Goal: Task Accomplishment & Management: Use online tool/utility

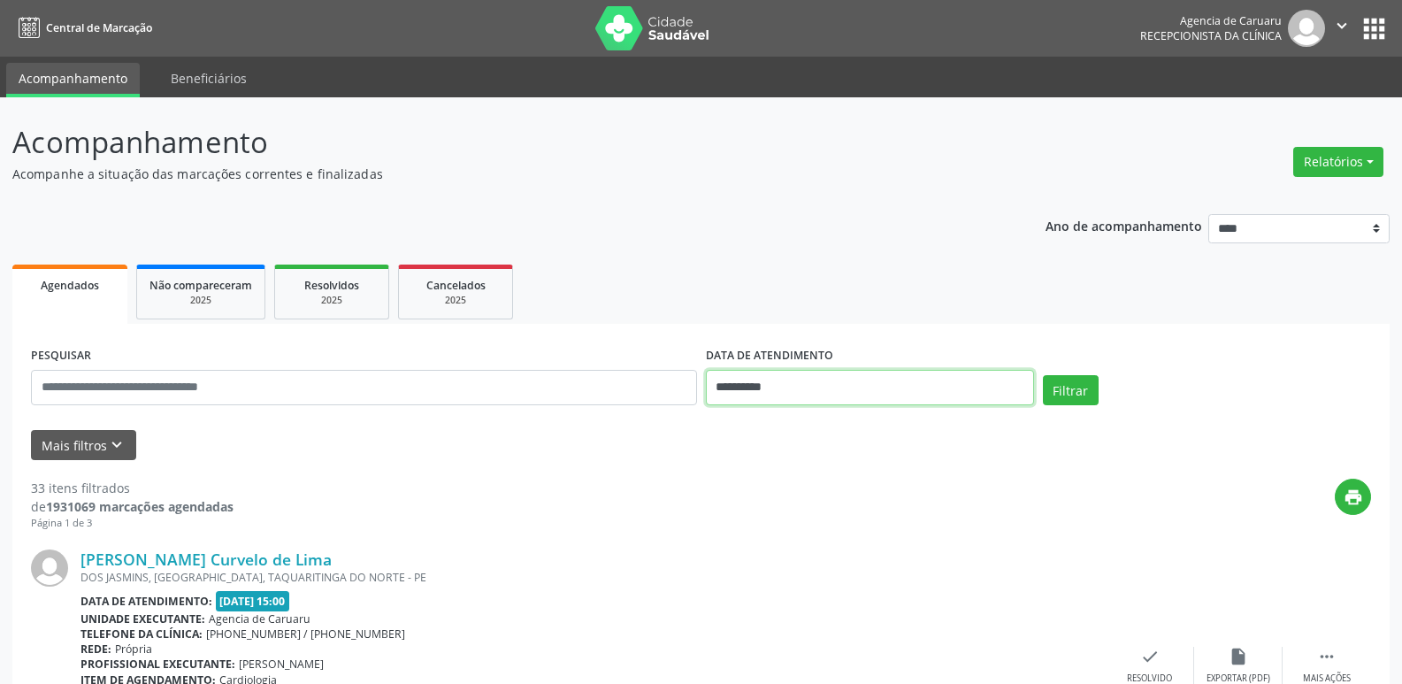
click at [827, 396] on input "**********" at bounding box center [870, 387] width 328 height 35
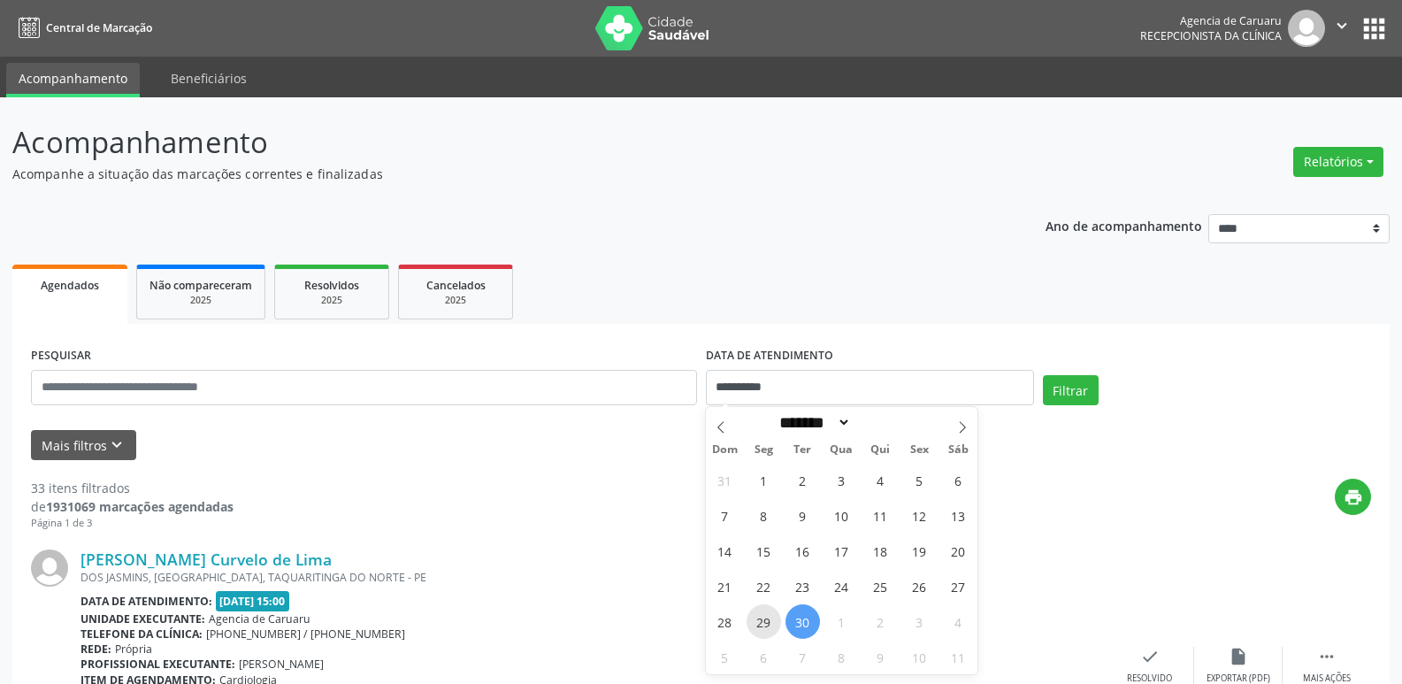
click at [771, 616] on span "29" at bounding box center [763, 621] width 34 height 34
type input "**********"
click at [771, 616] on span "29" at bounding box center [763, 621] width 34 height 34
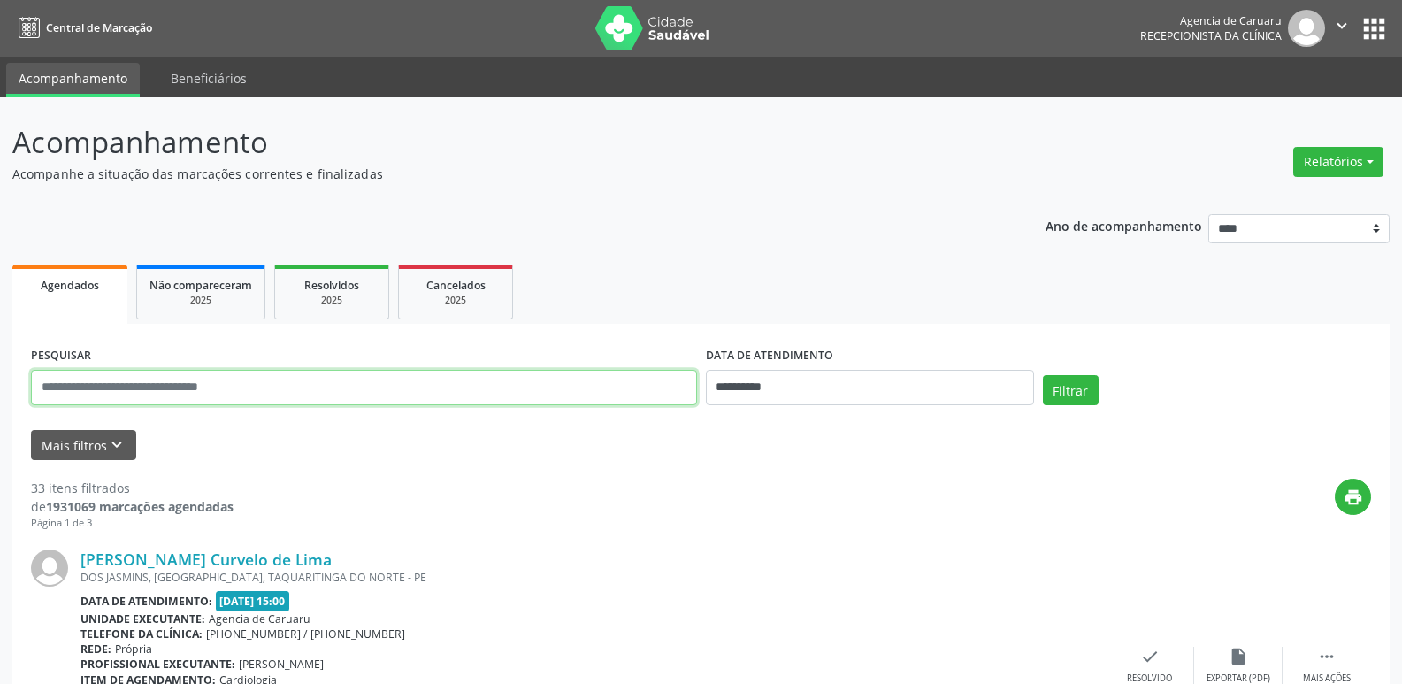
click at [653, 375] on input "text" at bounding box center [364, 387] width 666 height 35
click at [287, 376] on input "text" at bounding box center [364, 387] width 666 height 35
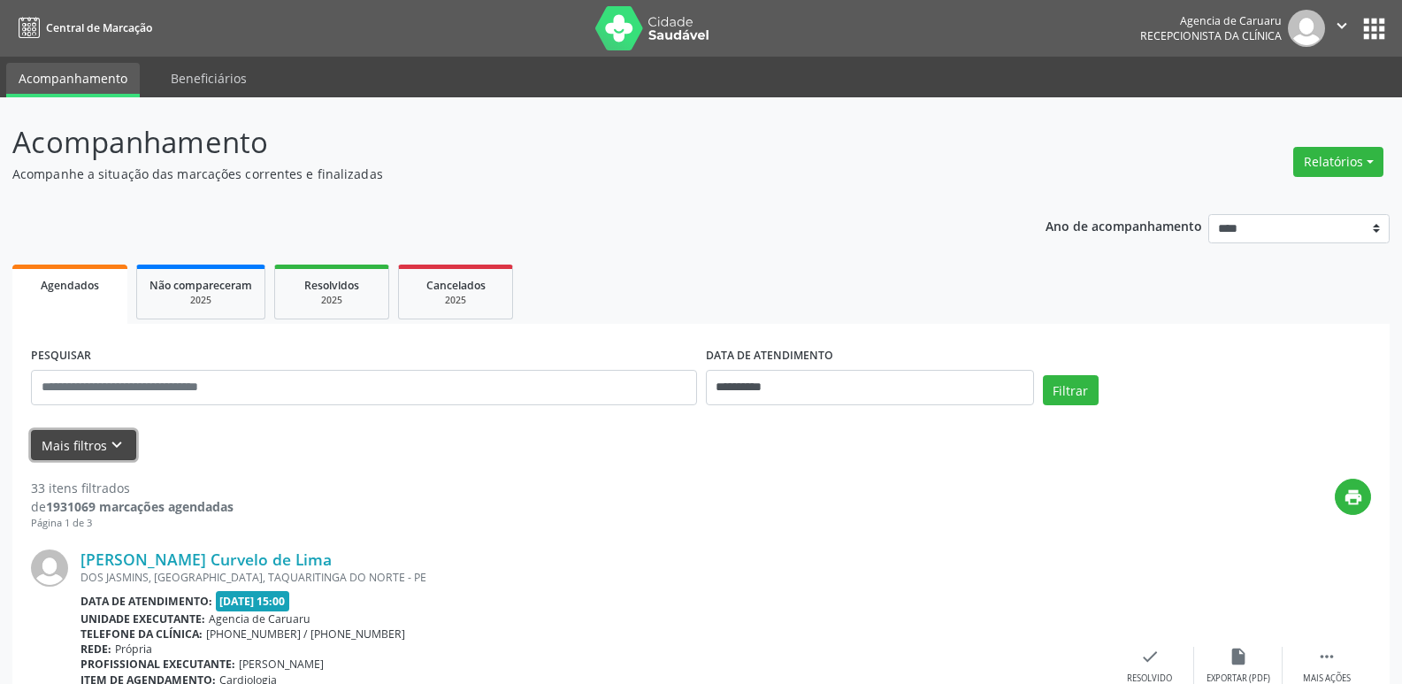
click at [98, 448] on button "Mais filtros keyboard_arrow_down" at bounding box center [83, 445] width 105 height 31
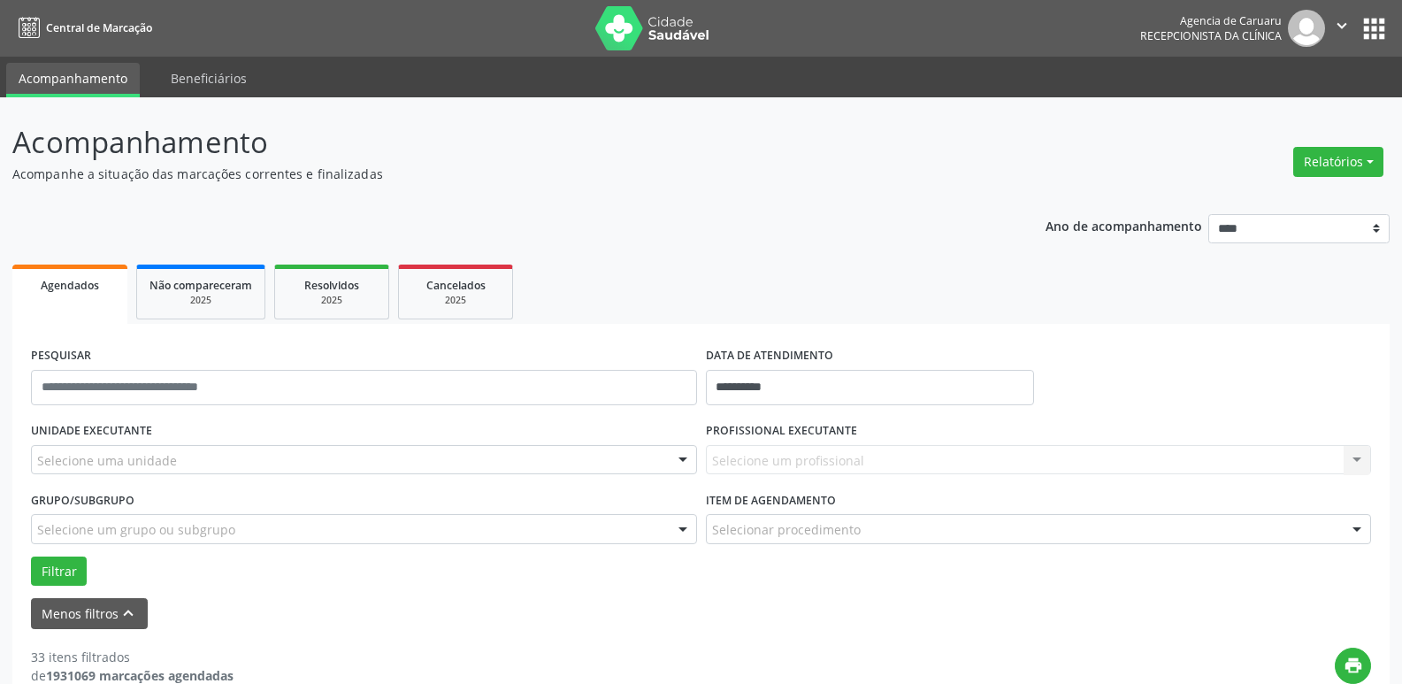
click at [669, 461] on div at bounding box center [682, 461] width 27 height 30
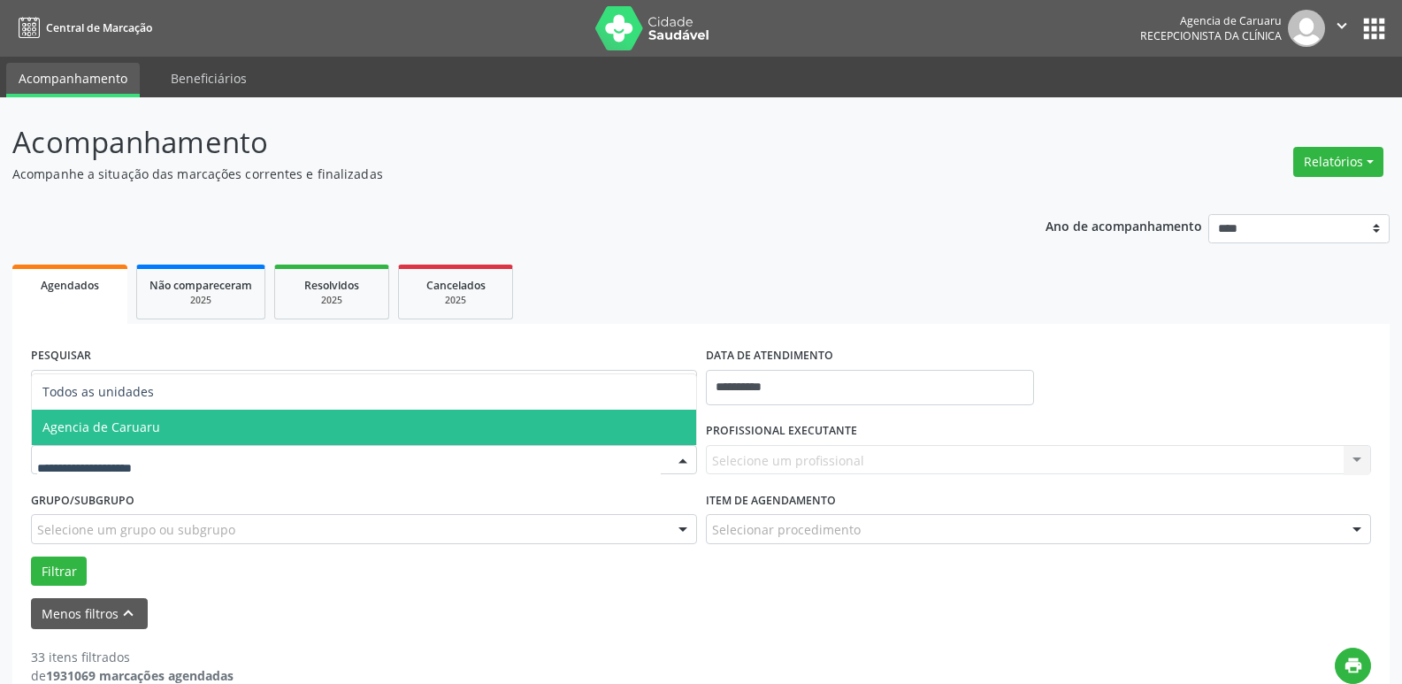
click at [390, 425] on span "Agencia de Caruaru" at bounding box center [364, 426] width 664 height 35
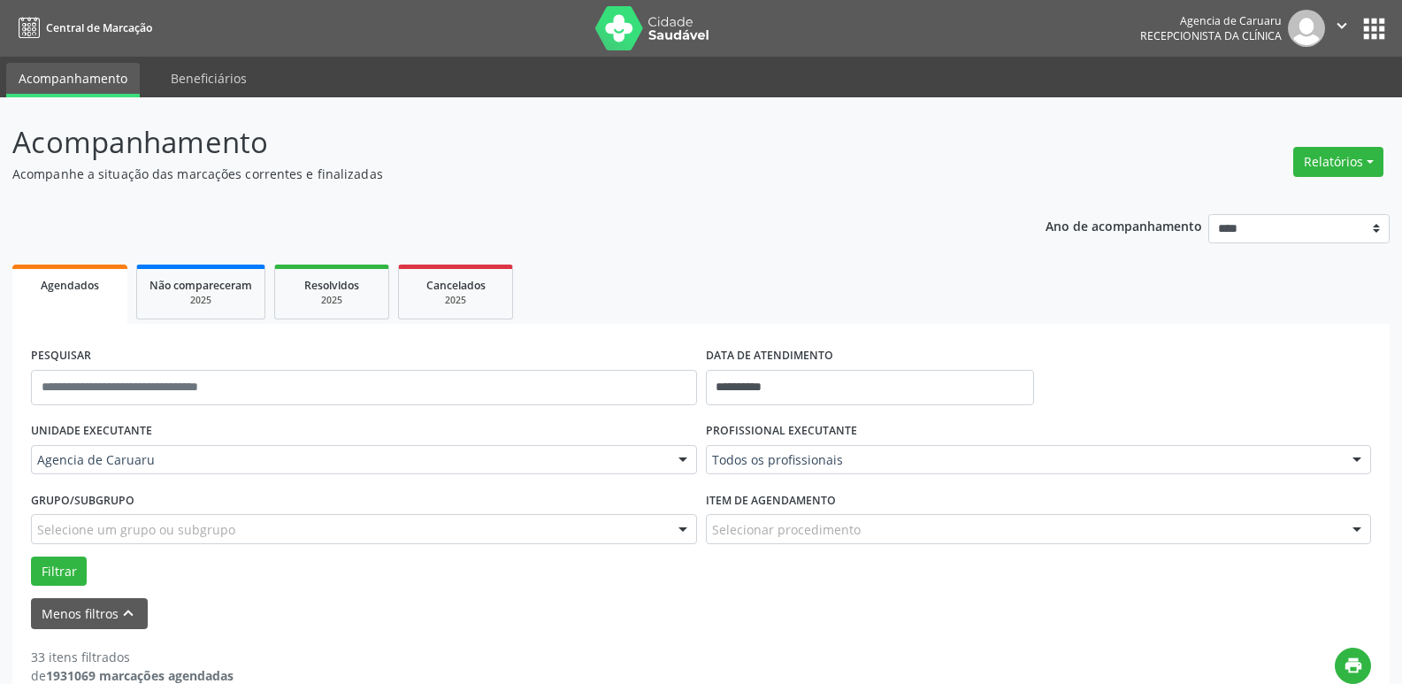
click at [1361, 459] on div at bounding box center [1356, 461] width 27 height 30
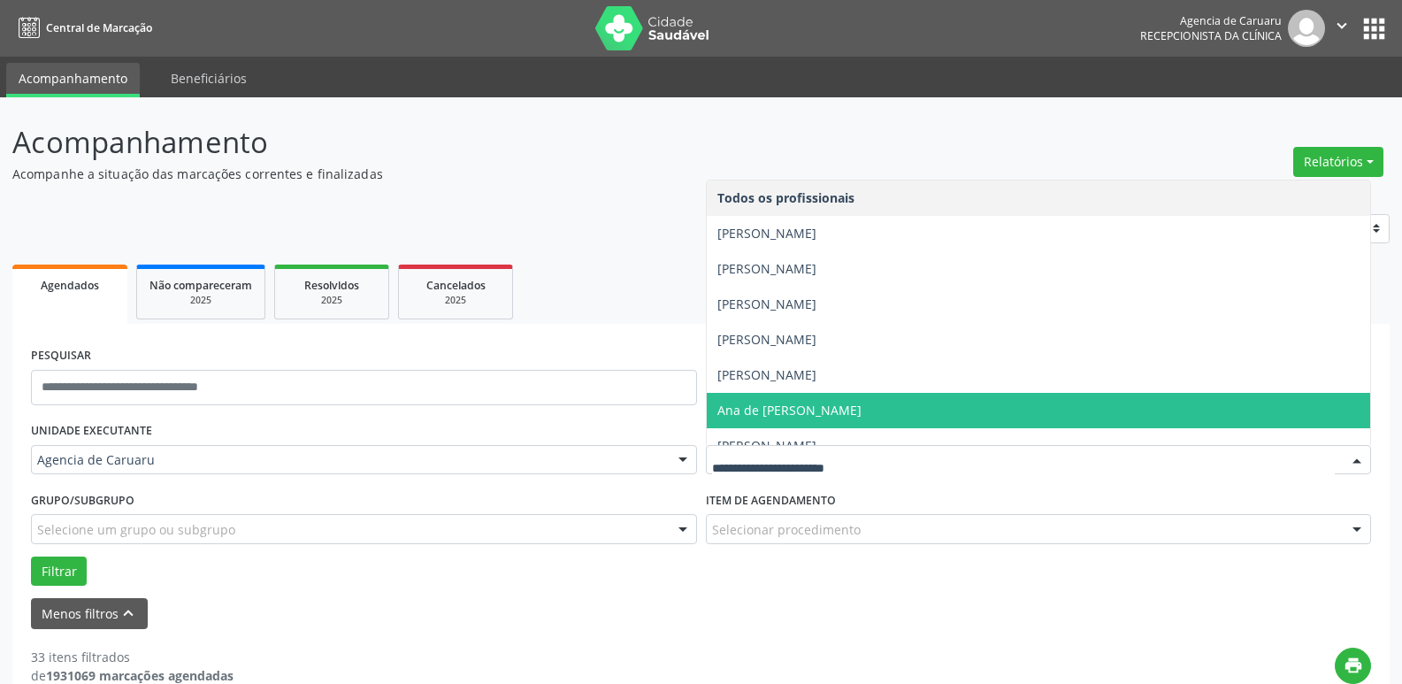
click at [825, 397] on span "Ana de [PERSON_NAME]" at bounding box center [1039, 410] width 664 height 35
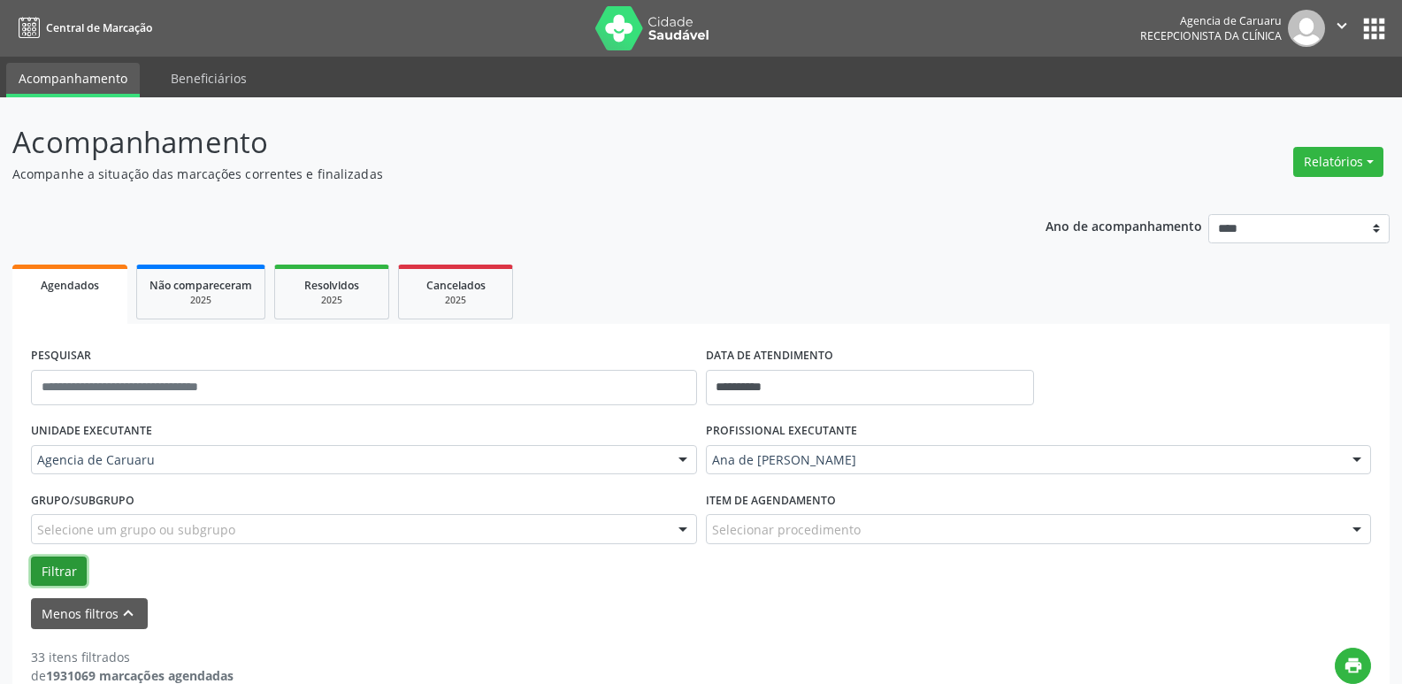
click at [76, 571] on button "Filtrar" at bounding box center [59, 571] width 56 height 30
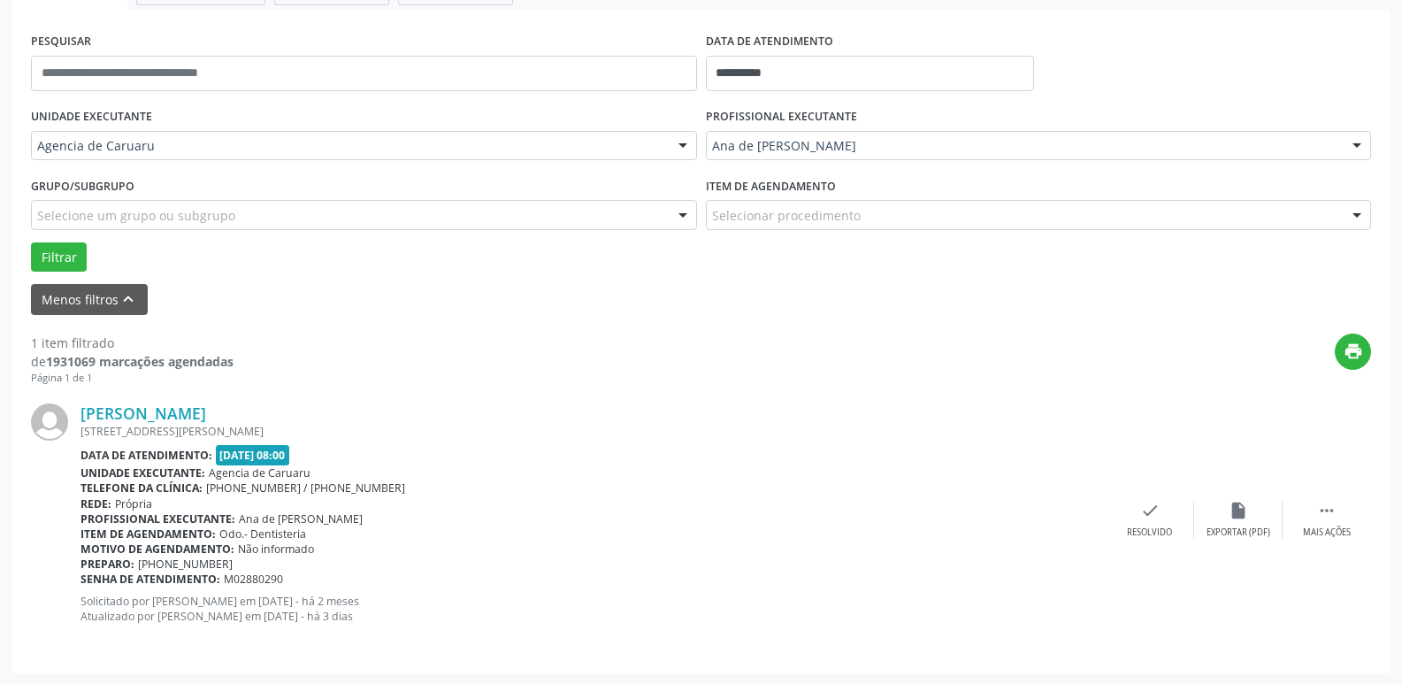
scroll to position [316, 0]
click at [1312, 487] on div "[PERSON_NAME] [STREET_ADDRESS][PERSON_NAME] Data de atendimento: [DATE] 08:00 U…" at bounding box center [701, 517] width 1340 height 269
click at [1324, 521] on div " Mais ações" at bounding box center [1326, 518] width 88 height 38
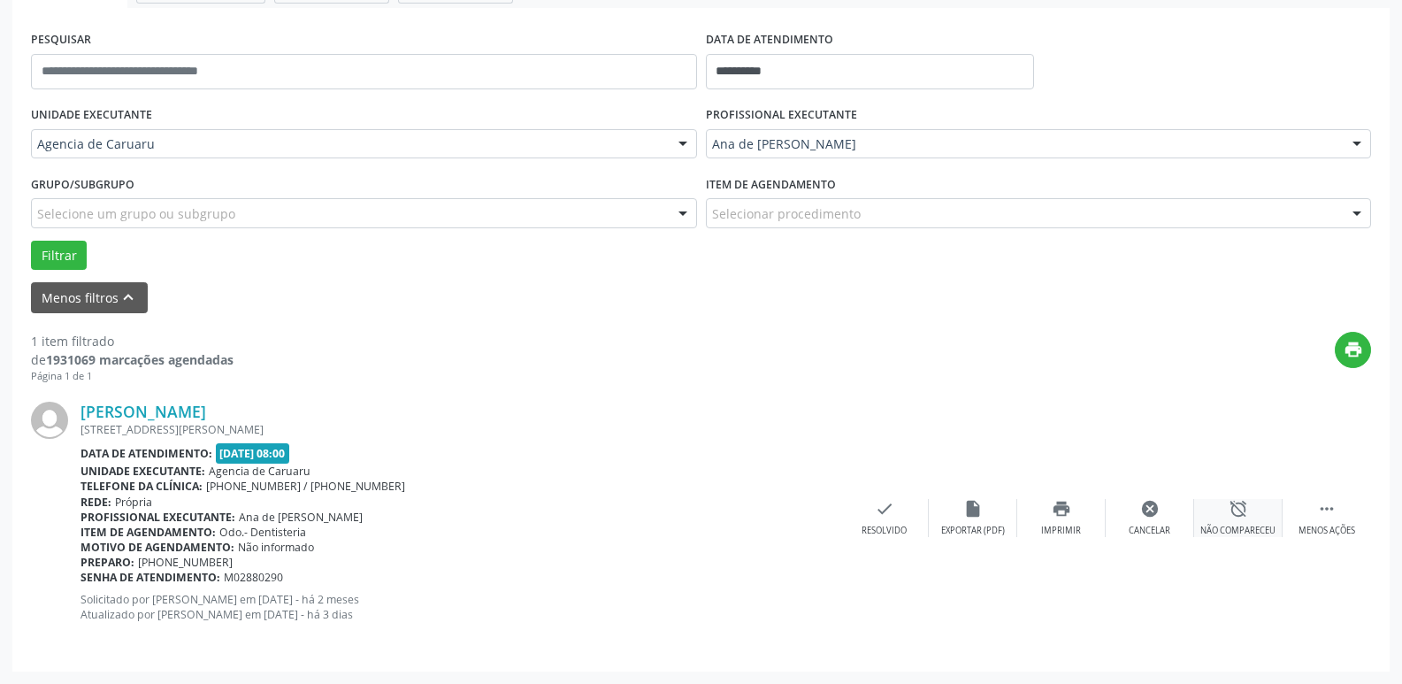
click at [1234, 505] on icon "alarm_off" at bounding box center [1237, 508] width 19 height 19
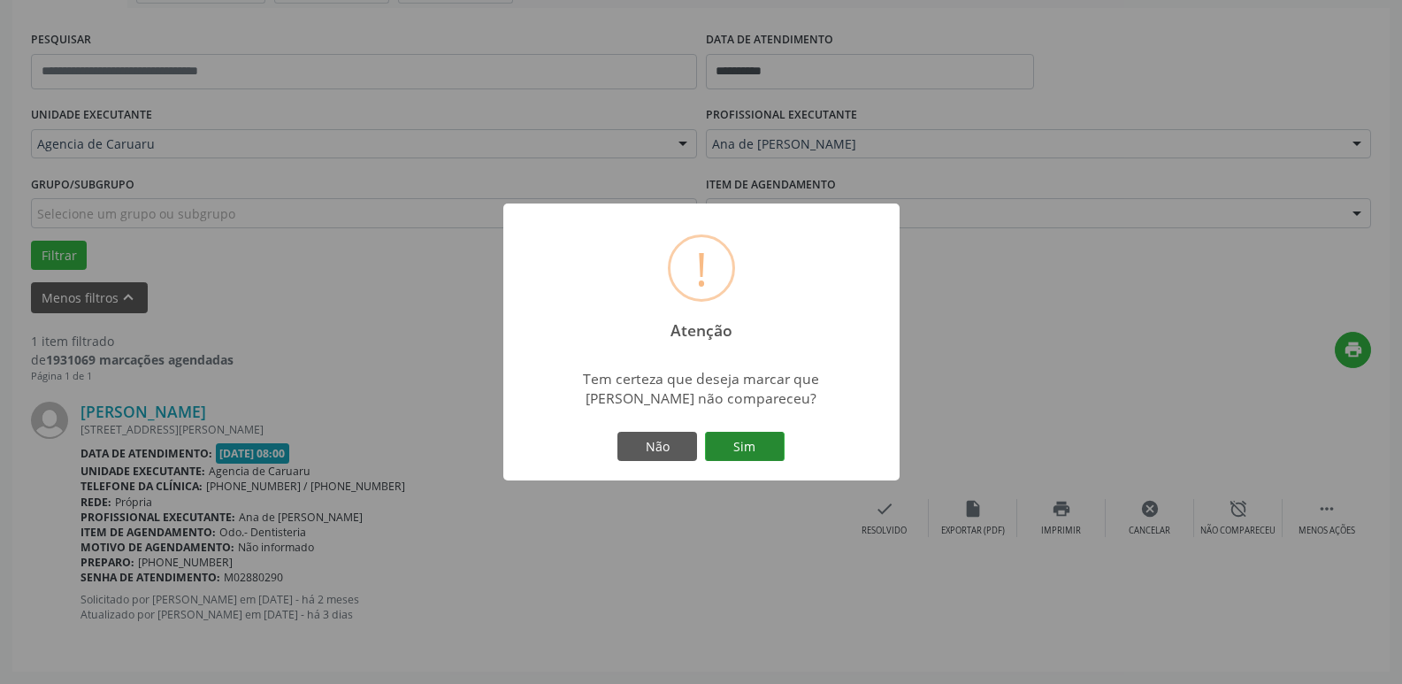
click at [745, 450] on button "Sim" at bounding box center [745, 447] width 80 height 30
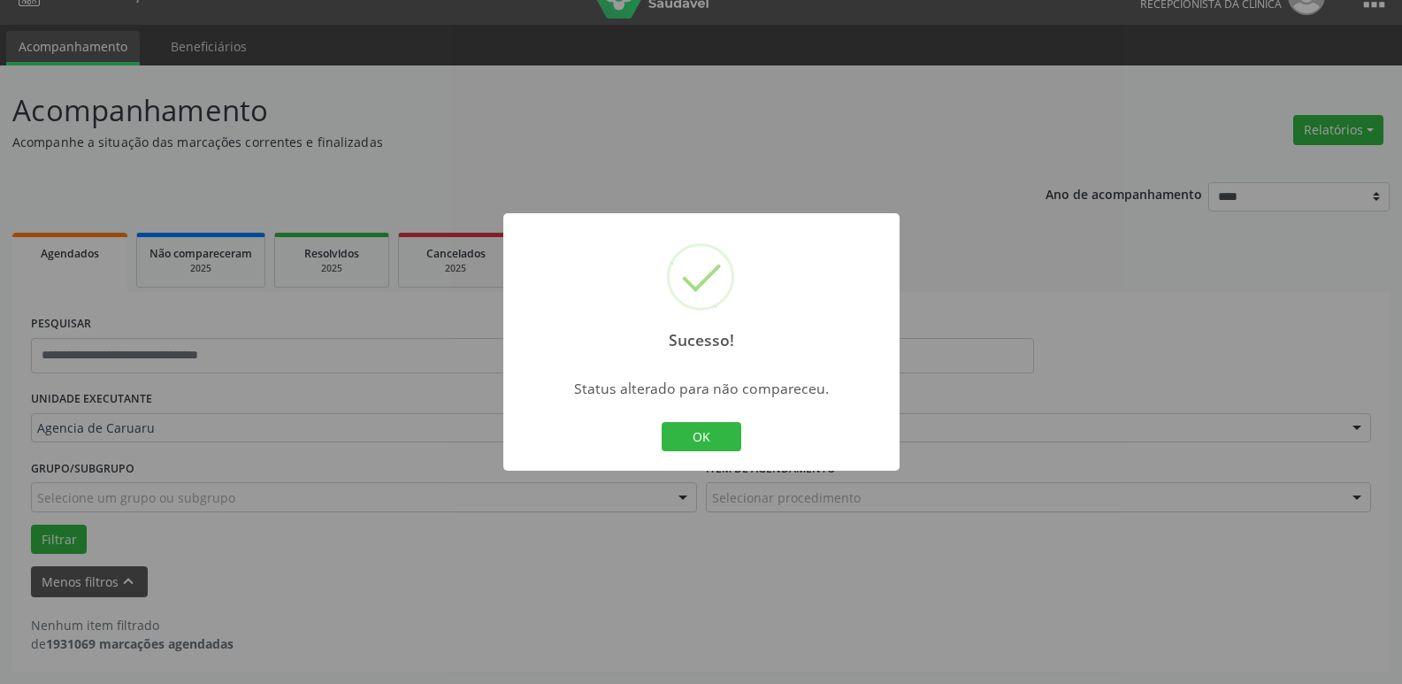
scroll to position [32, 0]
click at [733, 425] on button "OK" at bounding box center [702, 437] width 80 height 30
